Goal: Information Seeking & Learning: Find specific fact

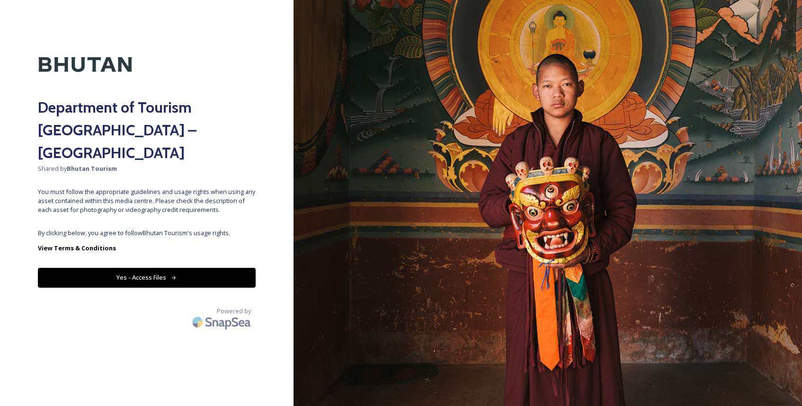
click at [154, 268] on button "Yes - Access Files" at bounding box center [147, 277] width 218 height 19
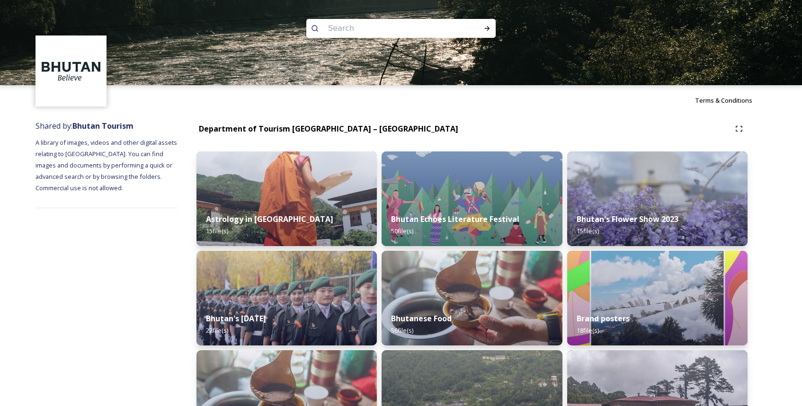
click at [398, 27] on input at bounding box center [388, 28] width 130 height 21
type input "druek path Trek"
click at [486, 26] on icon at bounding box center [487, 29] width 8 height 8
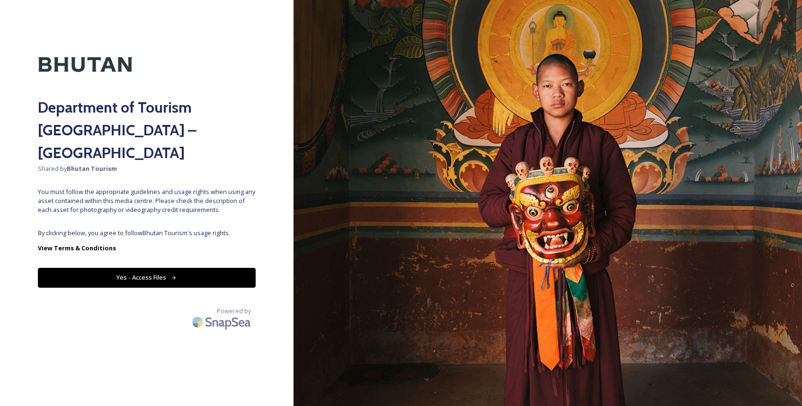
click at [143, 268] on button "Yes - Access Files" at bounding box center [147, 277] width 218 height 19
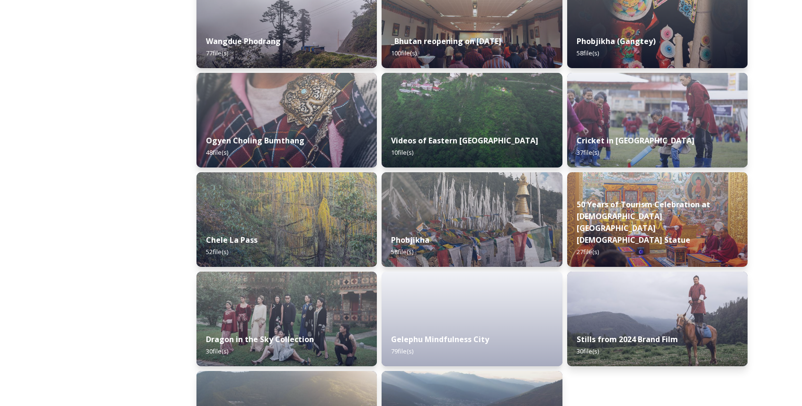
scroll to position [1476, 0]
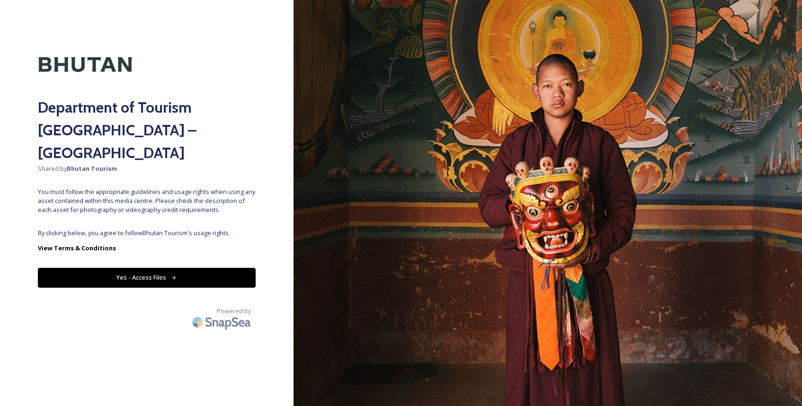
click at [158, 268] on button "Yes - Access Files" at bounding box center [147, 277] width 218 height 19
